Goal: Information Seeking & Learning: Learn about a topic

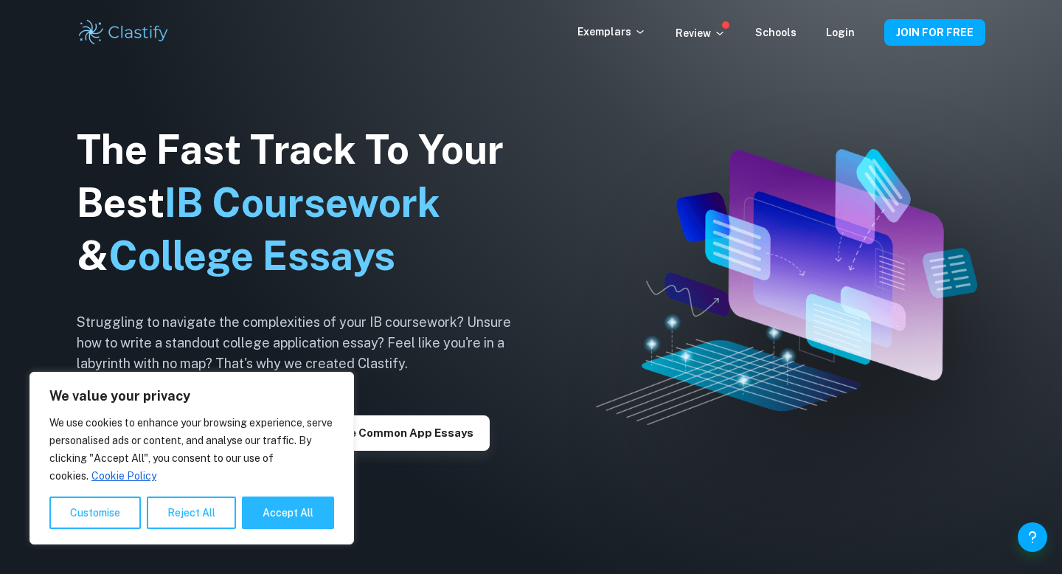
click at [280, 529] on div "We value your privacy We use cookies to enhance your browsing experience, serve…" at bounding box center [191, 458] width 324 height 173
click at [277, 510] on button "Accept All" at bounding box center [288, 512] width 92 height 32
checkbox input "true"
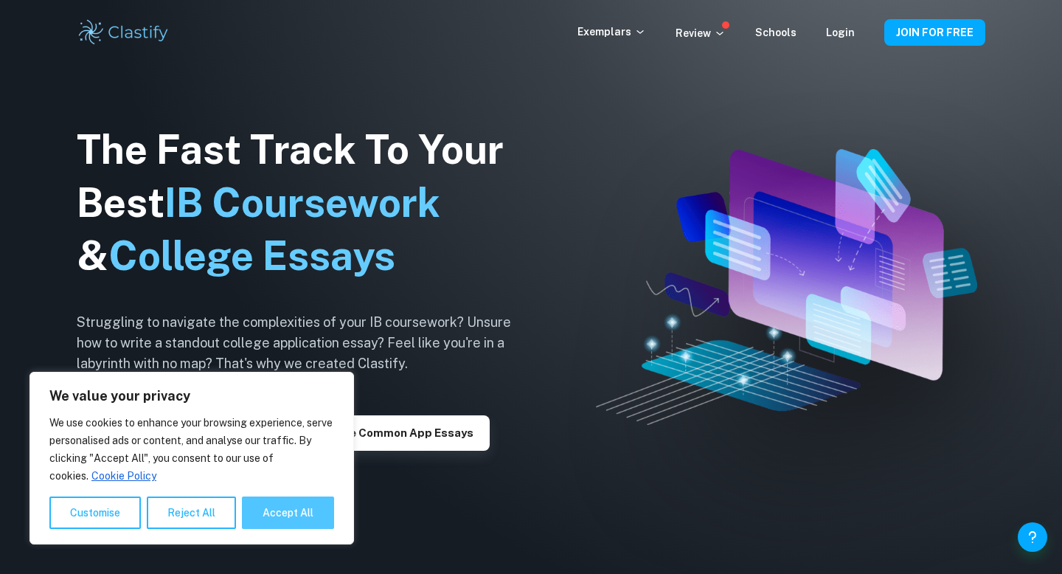
checkbox input "true"
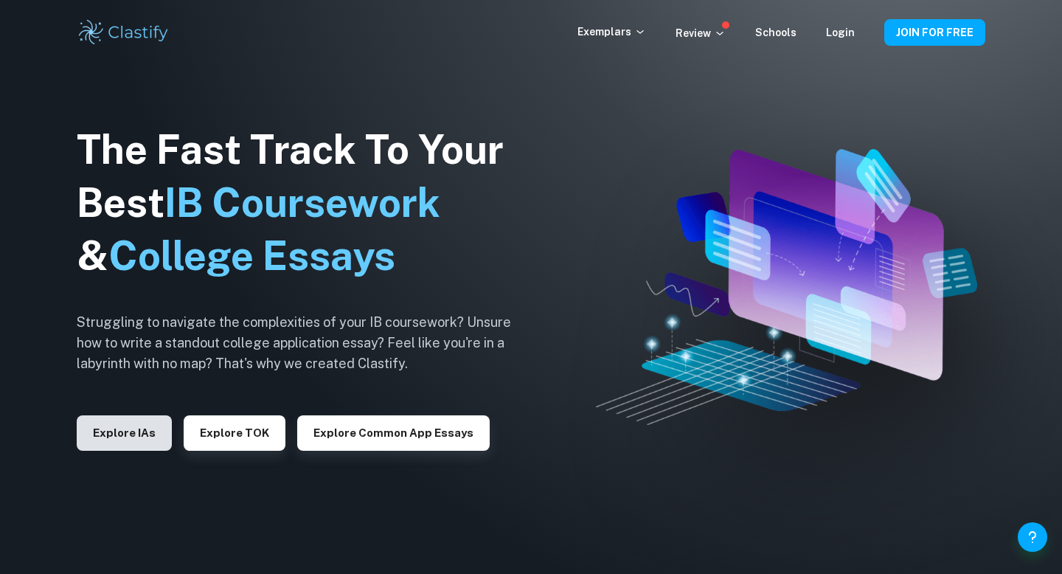
click at [79, 430] on button "Explore IAs" at bounding box center [124, 432] width 95 height 35
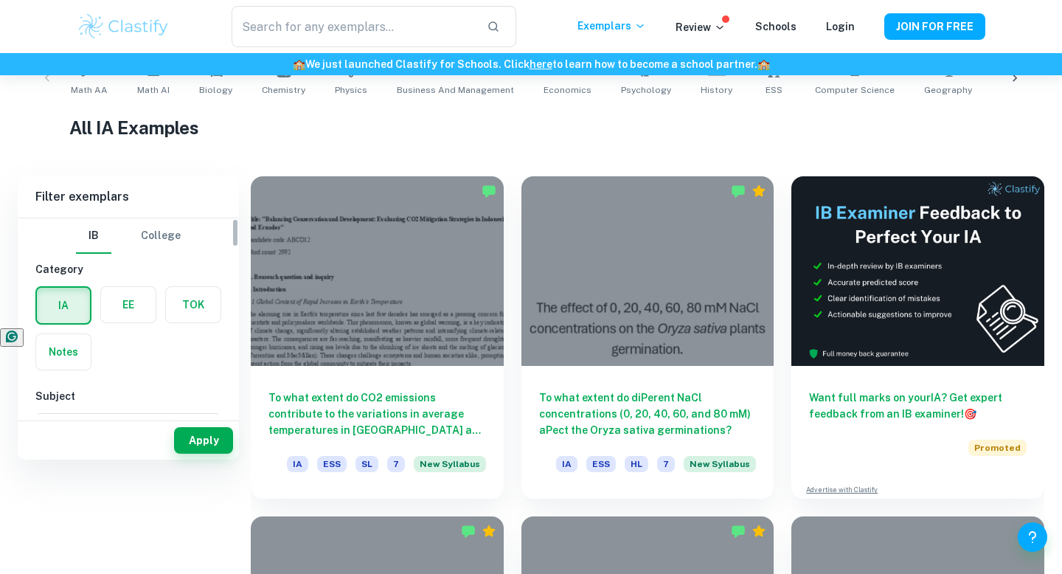
scroll to position [335, 0]
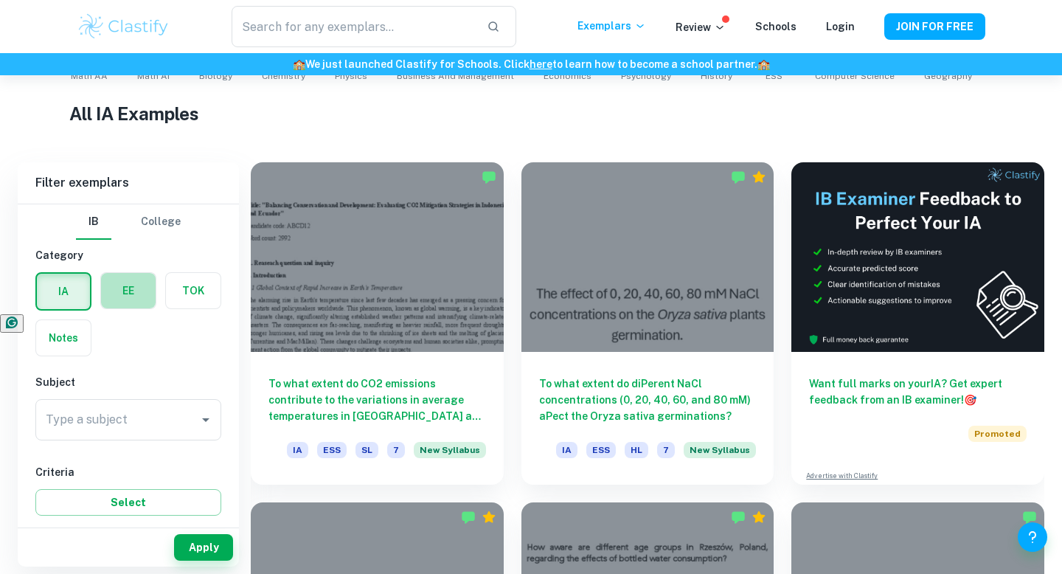
click at [127, 302] on label "button" at bounding box center [128, 290] width 55 height 35
click at [0, 0] on input "radio" at bounding box center [0, 0] width 0 height 0
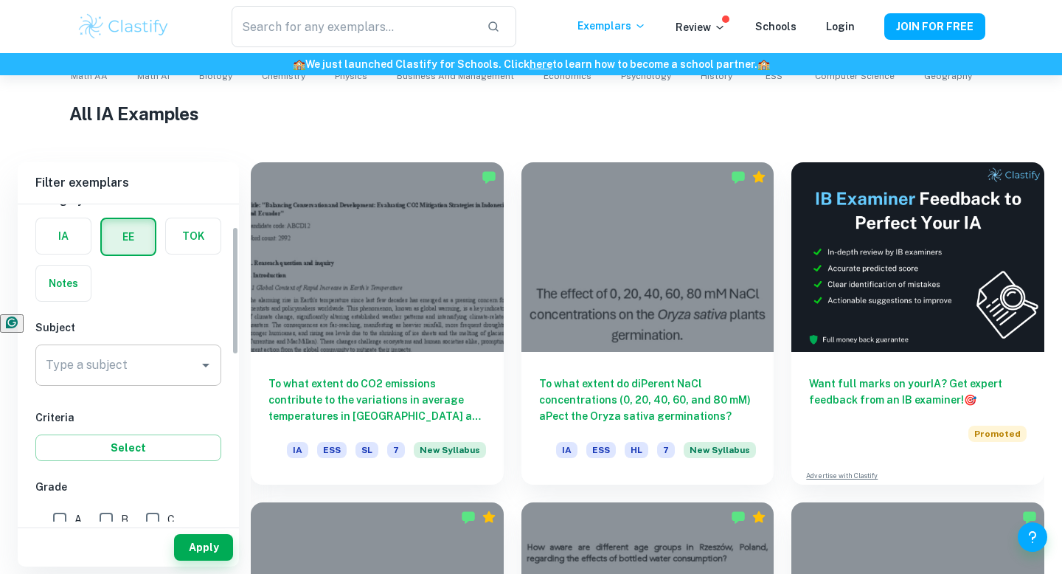
click at [114, 347] on div "Type a subject" at bounding box center [128, 364] width 186 height 41
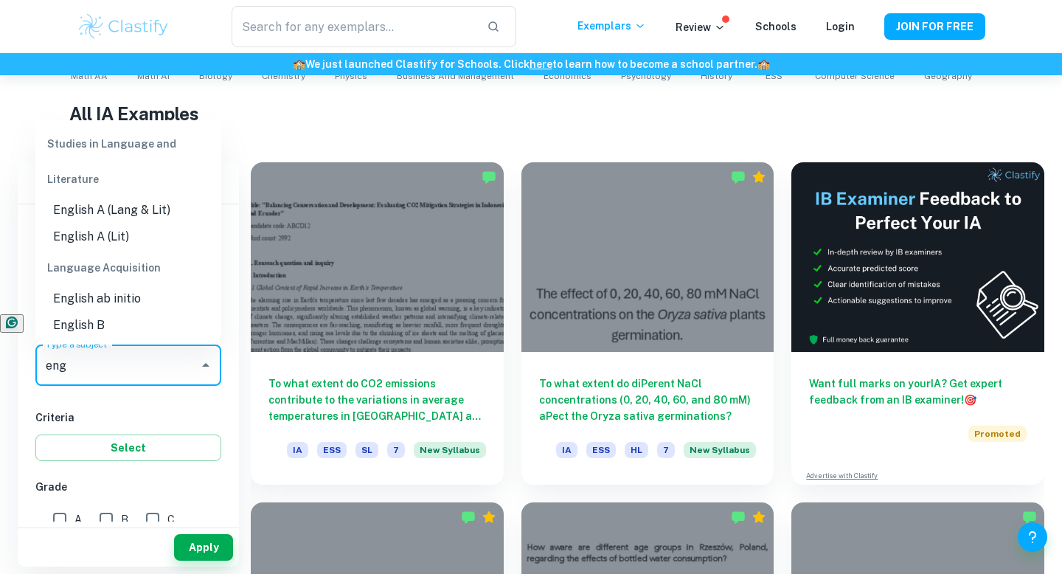
click at [157, 207] on li "English A (Lang & Lit)" at bounding box center [128, 210] width 186 height 27
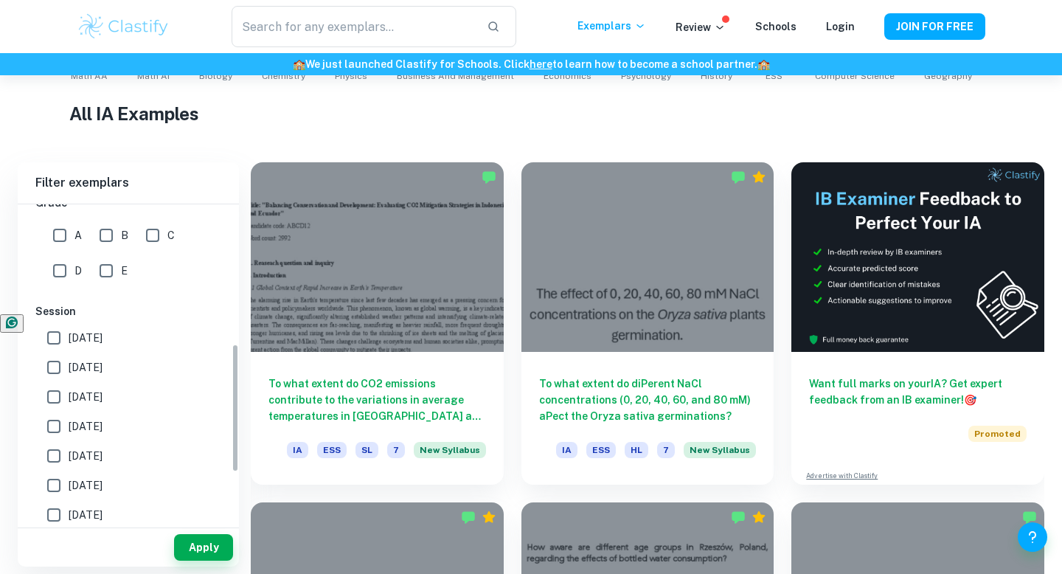
scroll to position [344, 0]
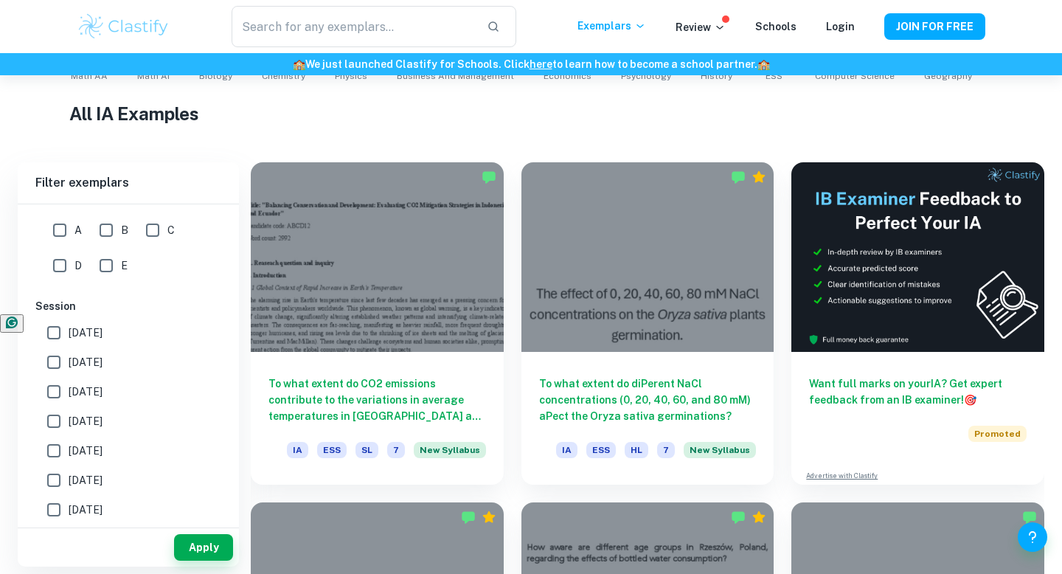
type input "English A (Lang & Lit)"
click at [52, 332] on input "[DATE]" at bounding box center [53, 332] width 29 height 29
checkbox input "true"
click at [52, 367] on input "[DATE]" at bounding box center [53, 361] width 29 height 29
checkbox input "true"
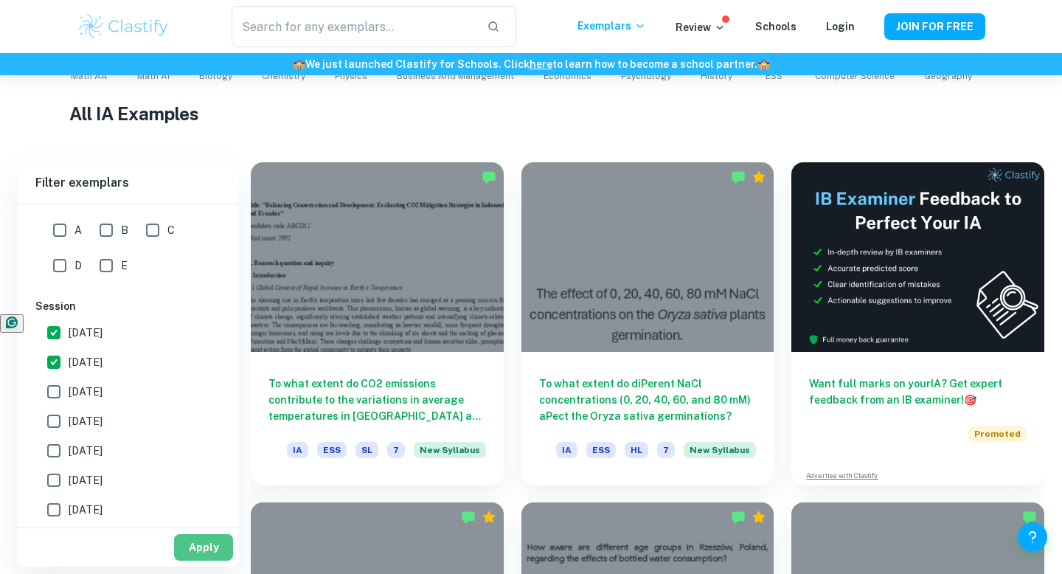
click at [203, 548] on button "Apply" at bounding box center [203, 547] width 59 height 27
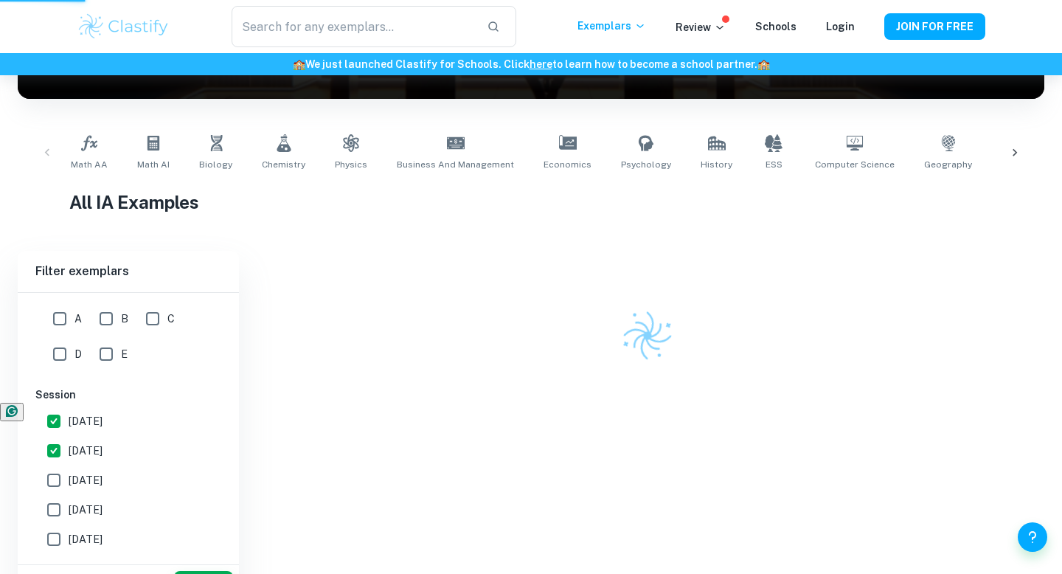
scroll to position [195, 0]
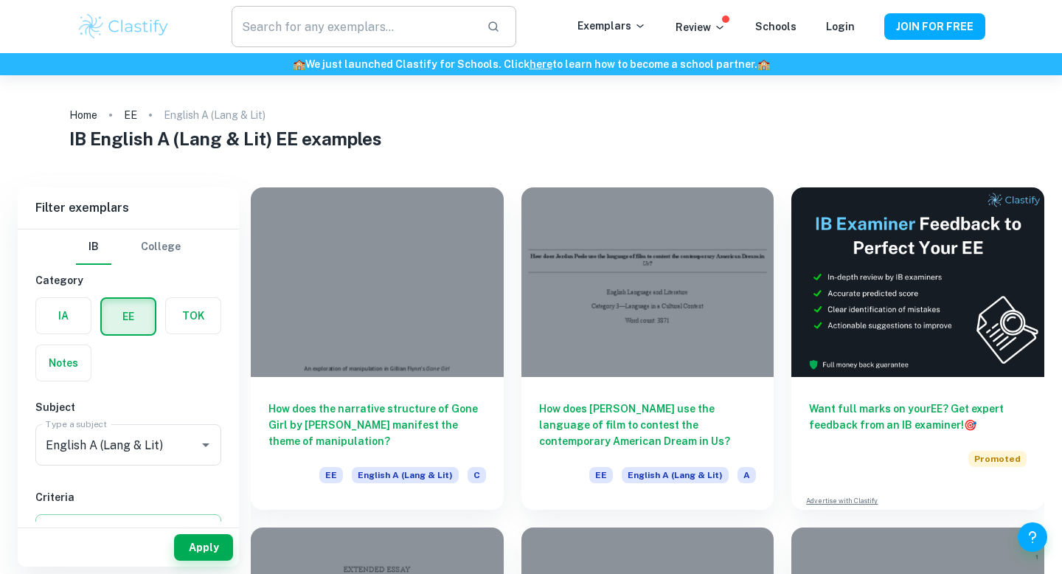
click at [312, 28] on input "text" at bounding box center [353, 26] width 243 height 41
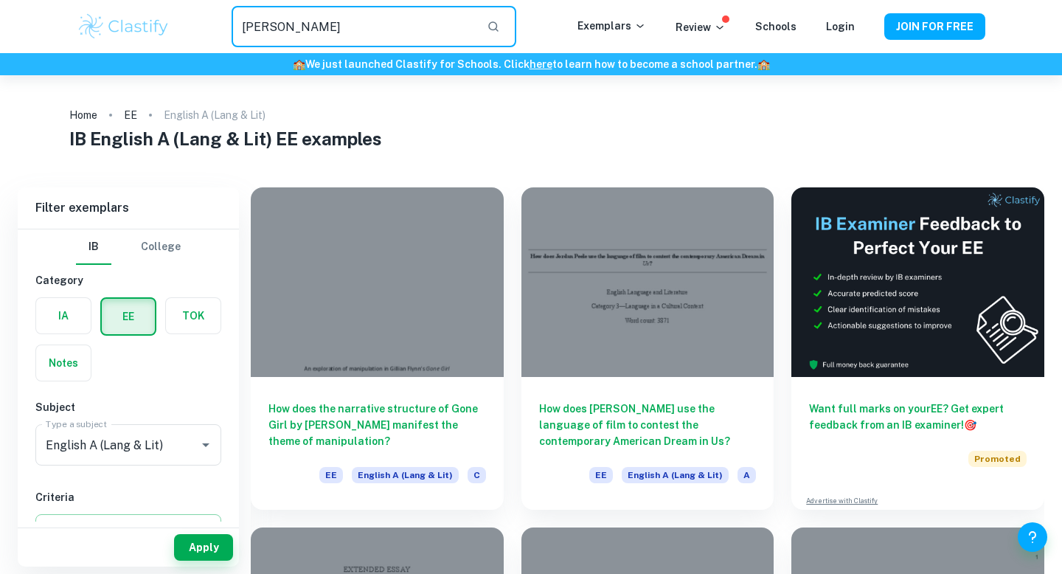
type input "[PERSON_NAME]"
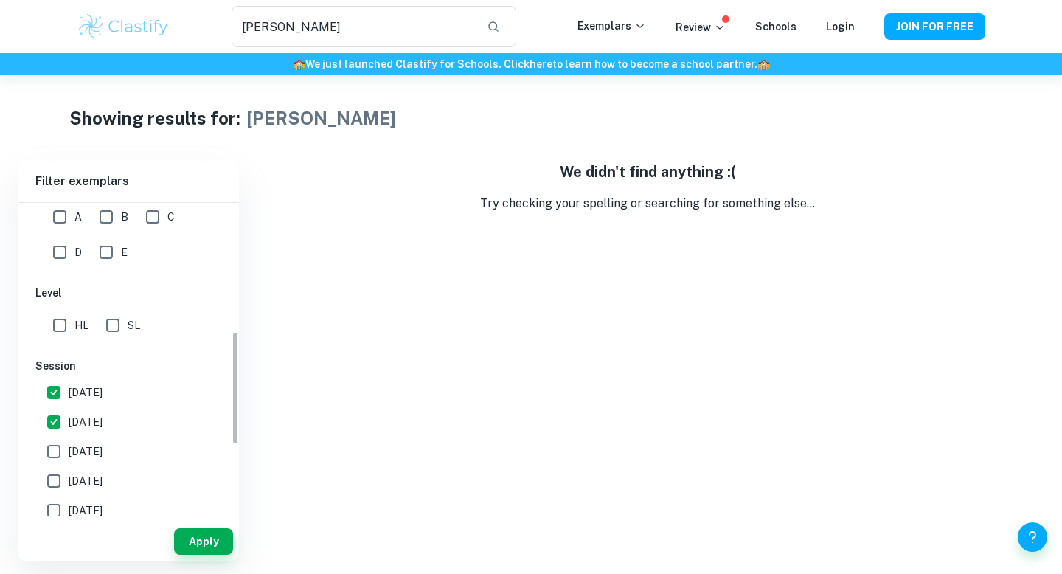
scroll to position [362, 0]
click at [51, 390] on input "[DATE]" at bounding box center [53, 388] width 29 height 29
checkbox input "false"
click at [58, 426] on input "[DATE]" at bounding box center [53, 417] width 29 height 29
checkbox input "false"
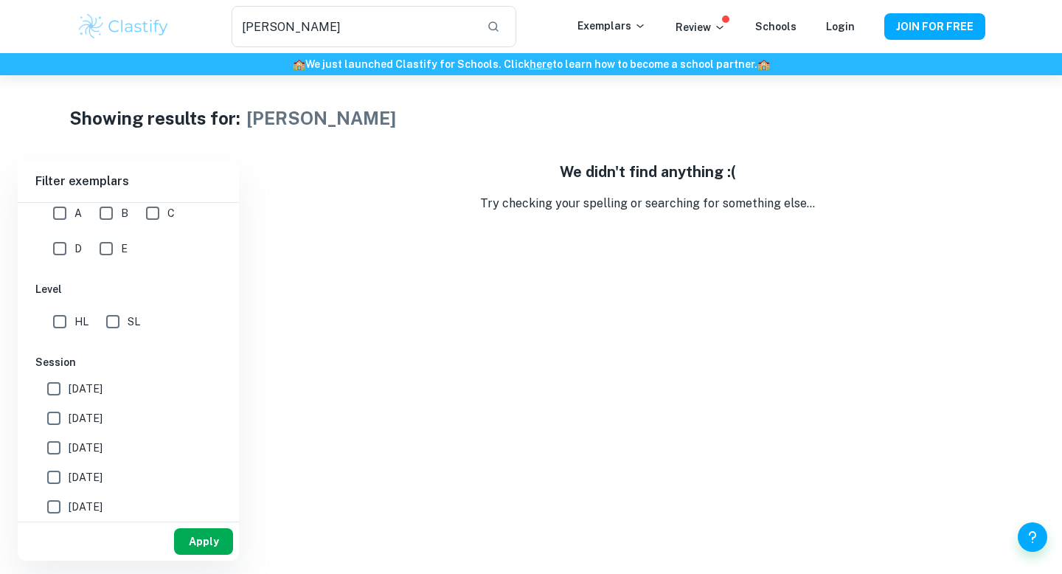
click at [190, 535] on button "Apply" at bounding box center [203, 541] width 59 height 27
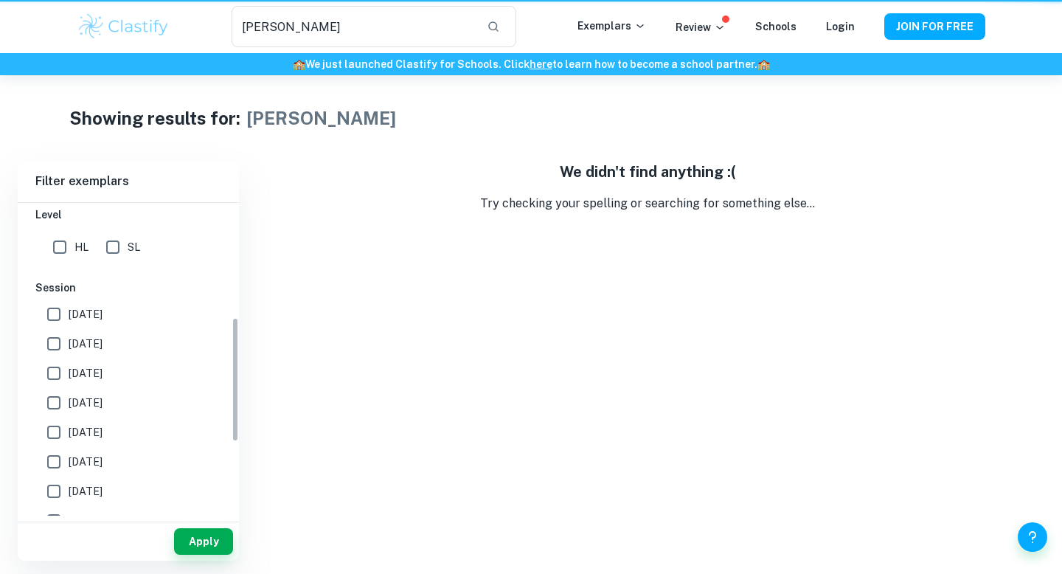
scroll to position [288, 0]
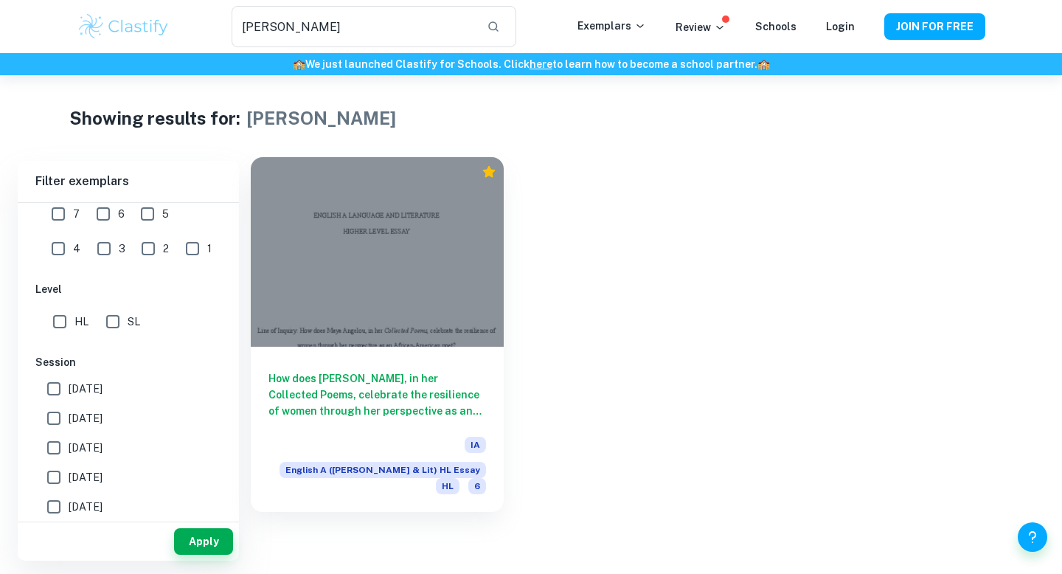
click at [338, 381] on h6 "How does [PERSON_NAME], in her Collected Poems, celebrate the resilience of wom…" at bounding box center [377, 394] width 218 height 49
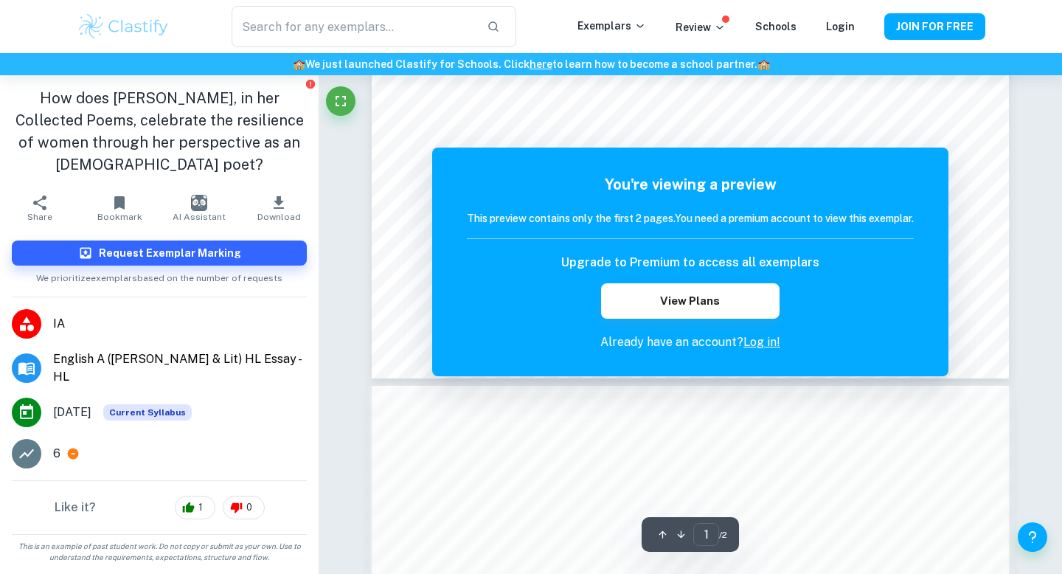
scroll to position [619, 0]
